Goal: Transaction & Acquisition: Book appointment/travel/reservation

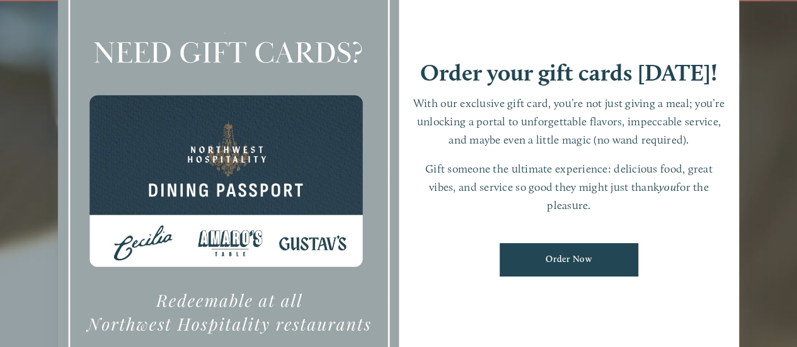
scroll to position [26, 0]
click at [794, 138] on div at bounding box center [398, 173] width 797 height 347
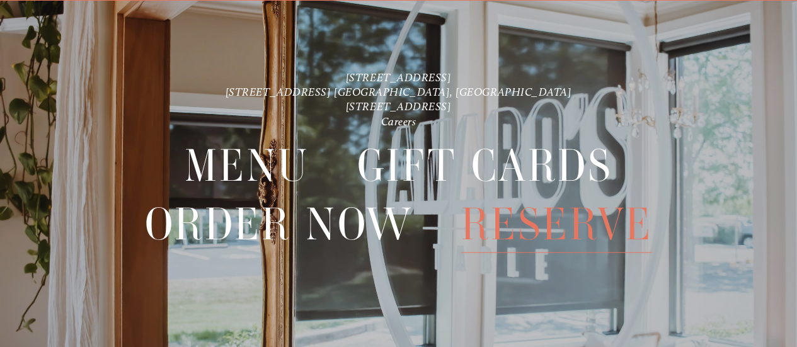
click at [562, 222] on span "Reserve" at bounding box center [556, 224] width 191 height 58
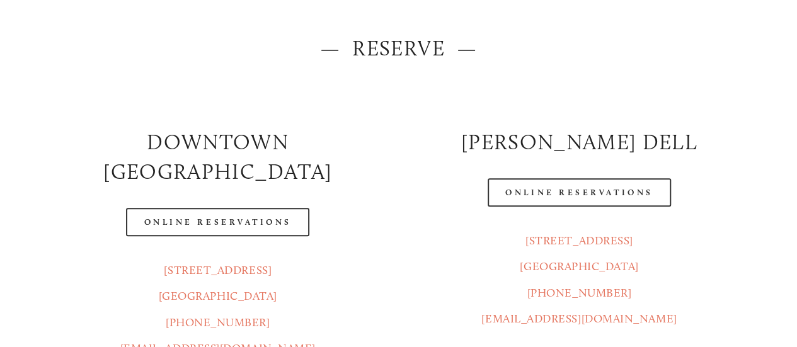
scroll to position [189, 0]
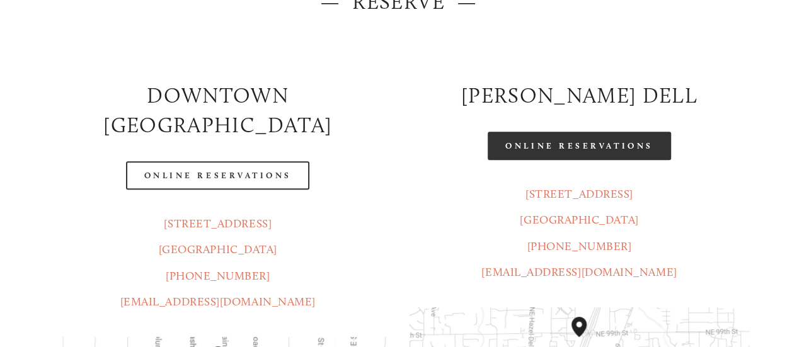
click at [632, 148] on link "Online Reservations" at bounding box center [579, 146] width 183 height 28
